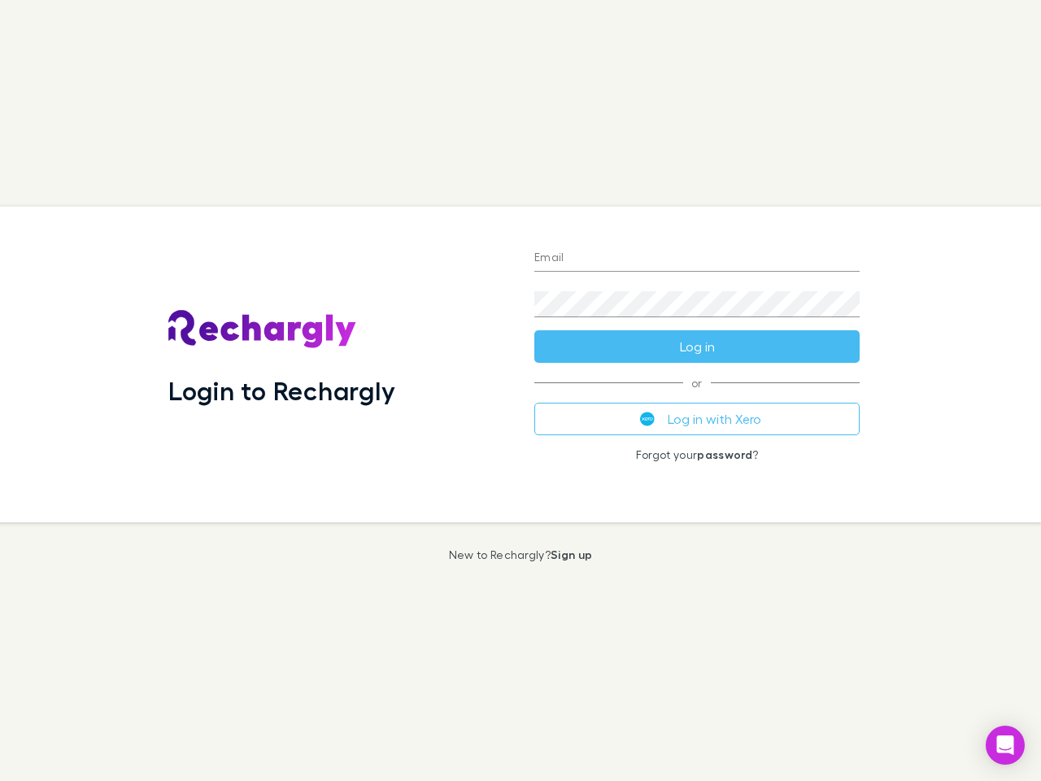
click at [521, 390] on div "Login to Rechargly" at bounding box center [338, 365] width 366 height 316
click at [697, 259] on input "Email" at bounding box center [696, 259] width 325 height 26
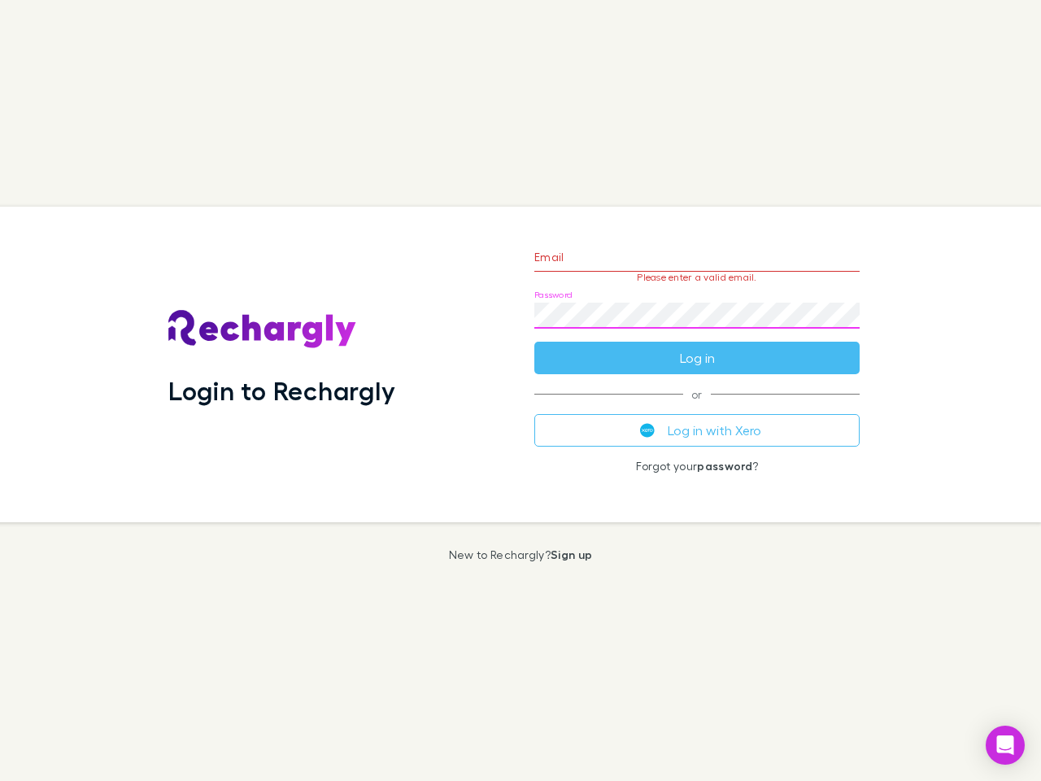
click at [697, 347] on form "Email Please enter a valid email. Password Log in" at bounding box center [696, 304] width 325 height 142
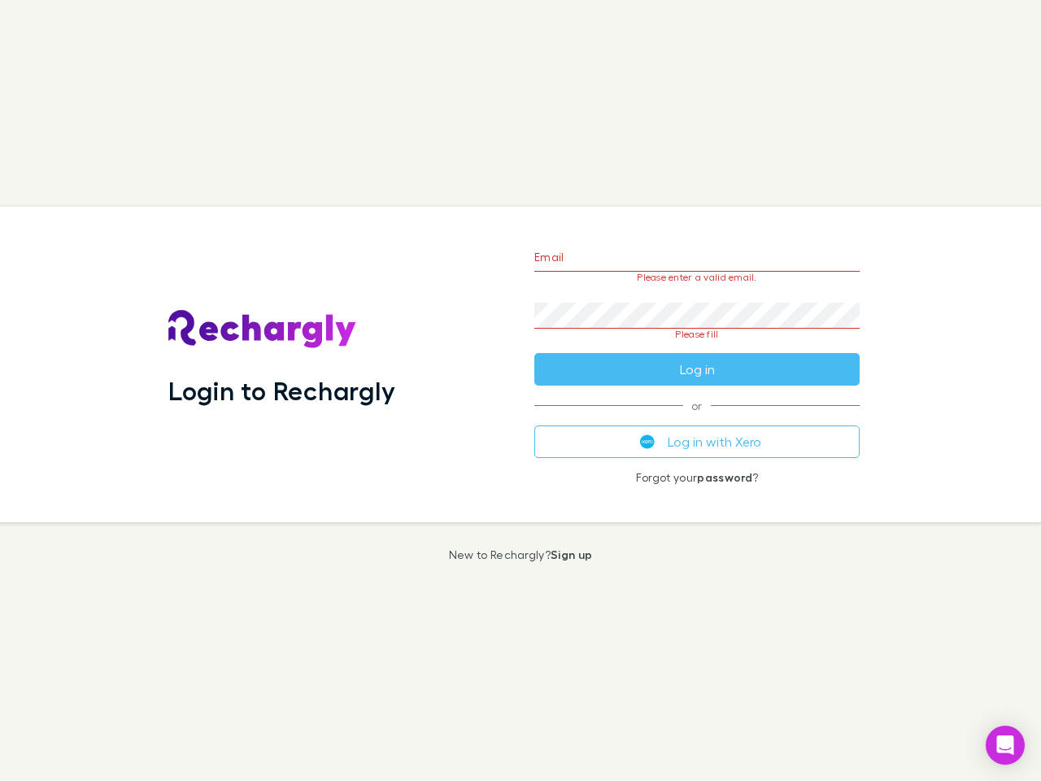
click at [697, 419] on div "Email Please enter a valid email. Password Please fill Log in or Log in with Xe…" at bounding box center [696, 365] width 351 height 316
click at [1005, 745] on icon "Open Intercom Messenger" at bounding box center [1005, 745] width 17 height 20
